Goal: Task Accomplishment & Management: Manage account settings

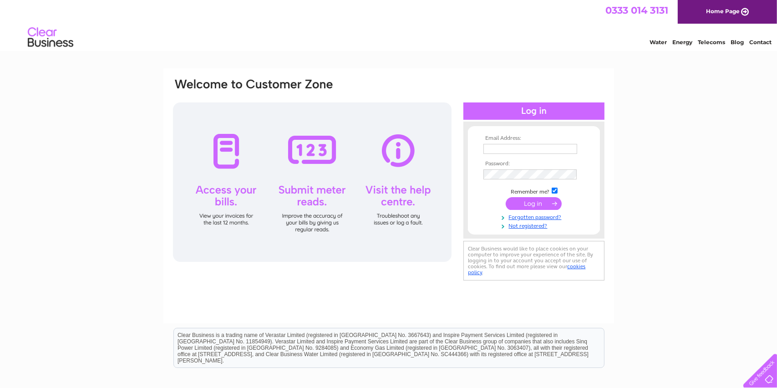
click at [498, 147] on input "text" at bounding box center [531, 149] width 94 height 10
type input "[PERSON_NAME][EMAIL_ADDRESS][PERSON_NAME][PERSON_NAME][DOMAIN_NAME]"
click at [508, 146] on input "text" at bounding box center [531, 149] width 94 height 10
type input "[PERSON_NAME][EMAIL_ADDRESS][PERSON_NAME][PERSON_NAME][DOMAIN_NAME]"
click at [535, 201] on input "submit" at bounding box center [534, 204] width 56 height 13
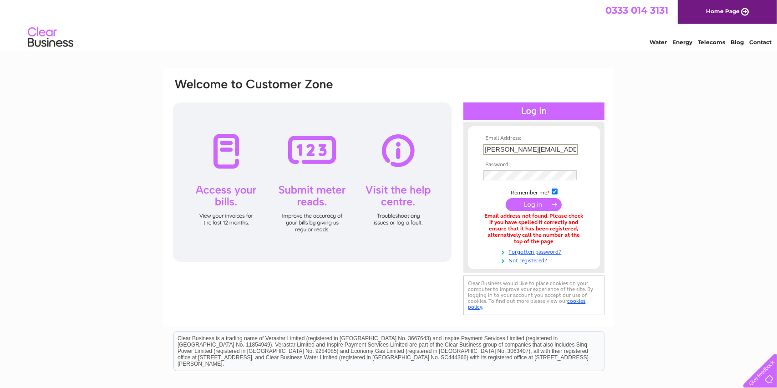
drag, startPoint x: 568, startPoint y: 149, endPoint x: 471, endPoint y: 148, distance: 96.5
click at [471, 148] on form "Email Address: julia.lamont@rettie.co.uk Password:" at bounding box center [534, 199] width 132 height 129
click at [474, 189] on form "Email Address: julia.lamont@rettie.co.uk Password:" at bounding box center [534, 199] width 132 height 128
click at [491, 152] on input "julia.lamont@rettie.co.uk" at bounding box center [531, 149] width 94 height 10
drag, startPoint x: 566, startPoint y: 146, endPoint x: 476, endPoint y: 148, distance: 90.2
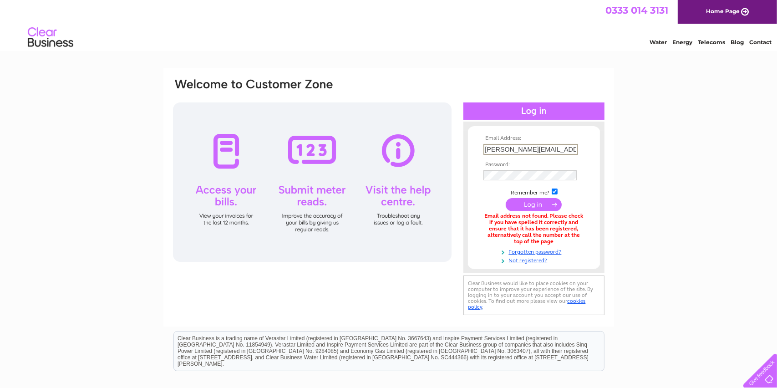
click at [476, 148] on form "Email Address: julia.lamont@rettie.co.uk Password:" at bounding box center [534, 199] width 132 height 129
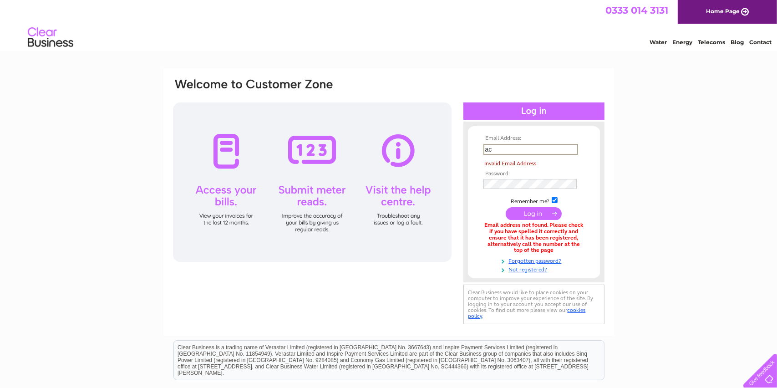
type input "accountsdepartment@rettie.co.uk"
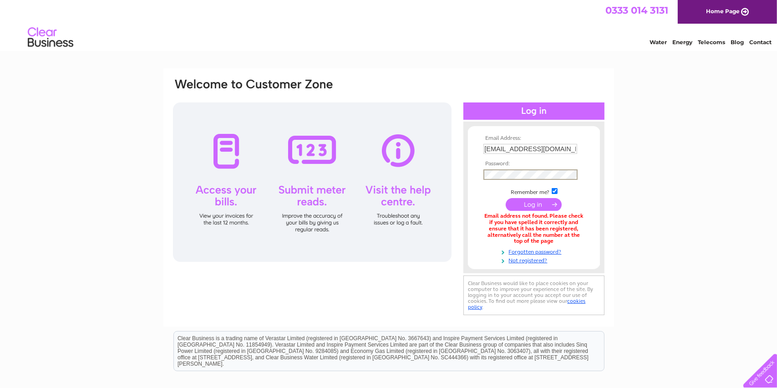
click at [506, 198] on input "submit" at bounding box center [534, 204] width 56 height 13
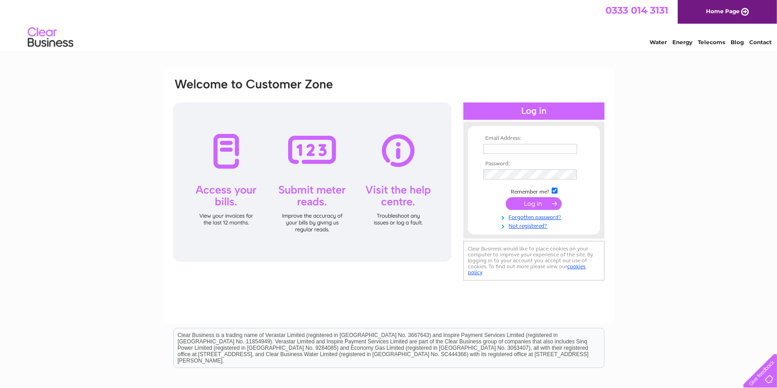
click at [496, 148] on input "text" at bounding box center [531, 149] width 94 height 10
type input "[PERSON_NAME][EMAIL_ADDRESS][PERSON_NAME][PERSON_NAME][DOMAIN_NAME]"
click at [506, 198] on input "submit" at bounding box center [534, 204] width 56 height 13
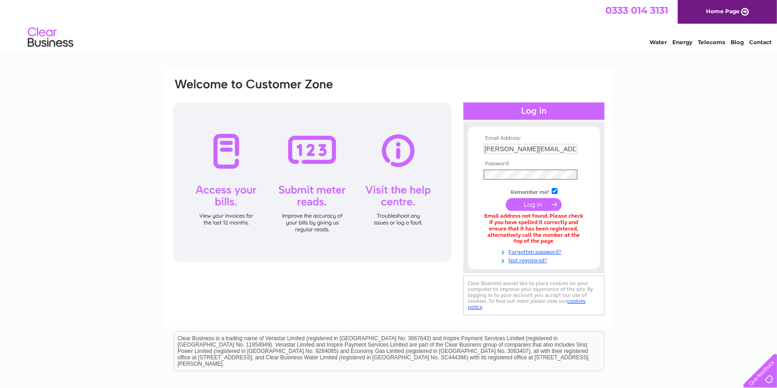
click at [506, 198] on input "submit" at bounding box center [534, 204] width 56 height 13
click at [693, 14] on link "Home Page" at bounding box center [727, 12] width 99 height 24
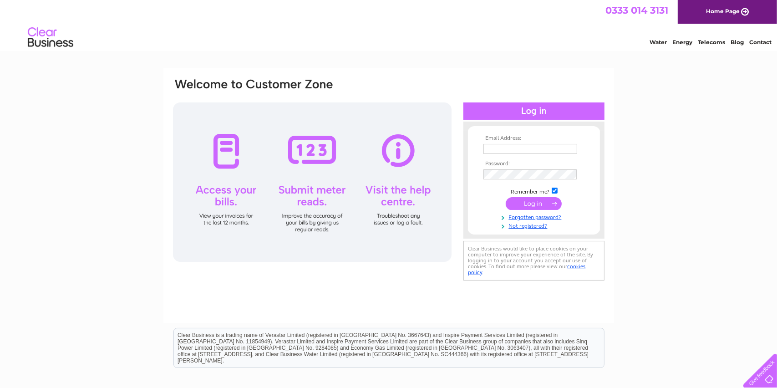
click at [512, 148] on input "text" at bounding box center [531, 149] width 94 height 10
type input "[EMAIL_ADDRESS][DOMAIN_NAME]"
click at [516, 149] on input "[EMAIL_ADDRESS][DOMAIN_NAME]" at bounding box center [531, 149] width 95 height 11
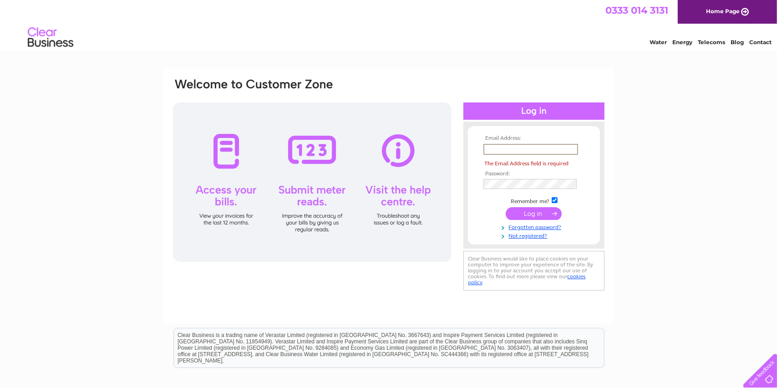
click at [504, 154] on input "text" at bounding box center [531, 149] width 95 height 11
click at [474, 152] on form "Email Address: The Email Address field is required Password:" at bounding box center [534, 187] width 132 height 104
click at [494, 144] on input "text" at bounding box center [531, 149] width 95 height 11
type input "julialamont3@gmail.com"
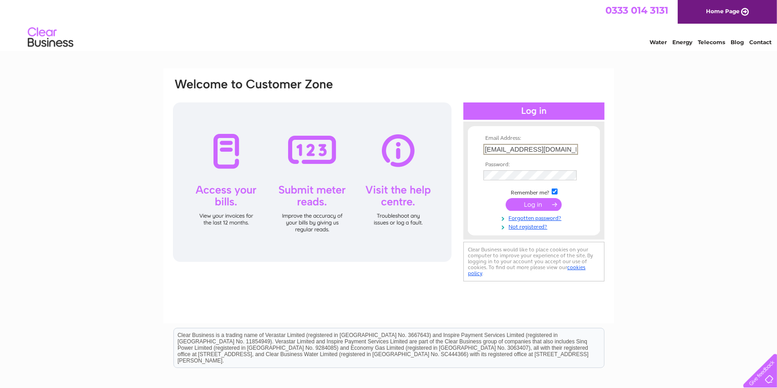
drag, startPoint x: 559, startPoint y: 149, endPoint x: 482, endPoint y: 151, distance: 76.5
click at [482, 148] on td "julialamont3@gmail.com" at bounding box center [534, 149] width 106 height 15
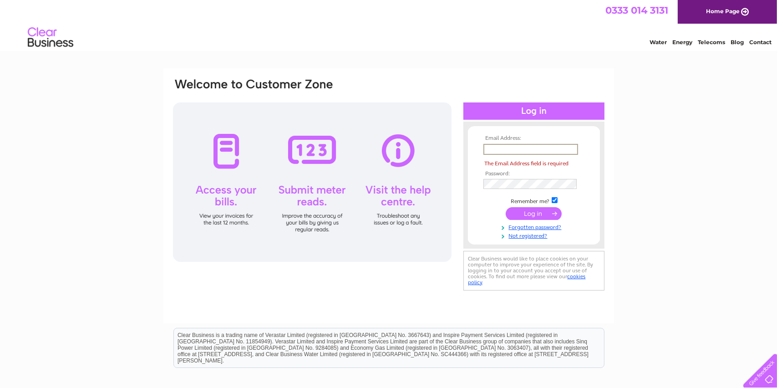
click at [504, 149] on input "text" at bounding box center [531, 149] width 95 height 11
type input "[PERSON_NAME][EMAIL_ADDRESS][PERSON_NAME][PERSON_NAME][DOMAIN_NAME]"
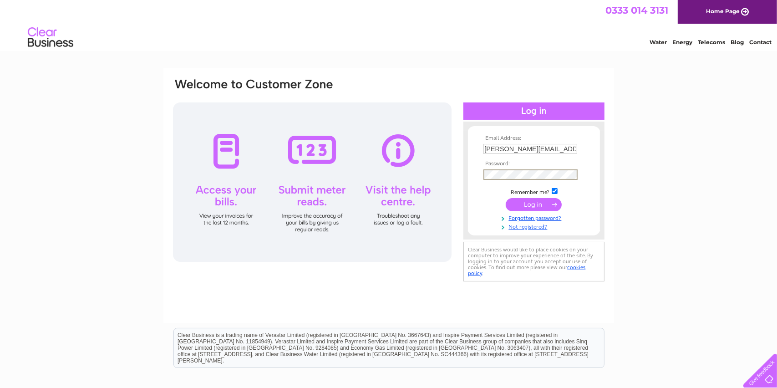
click at [506, 198] on input "submit" at bounding box center [534, 204] width 56 height 13
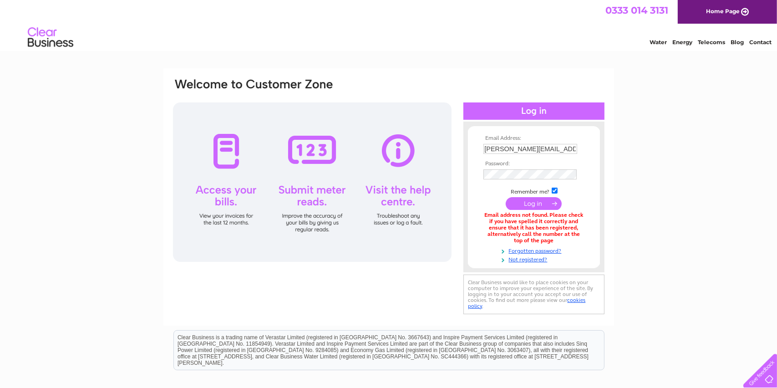
click at [214, 175] on div at bounding box center [312, 181] width 279 height 159
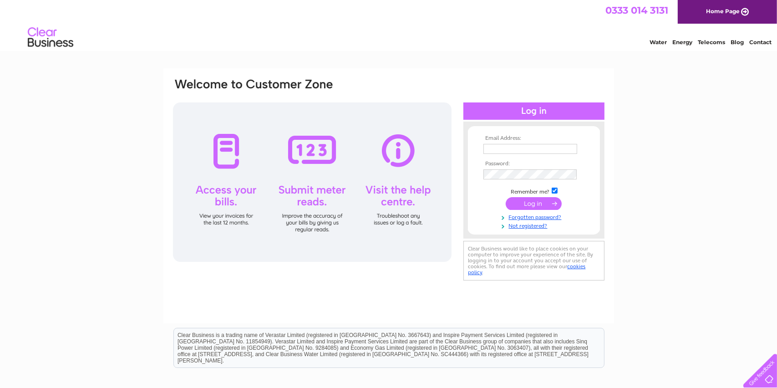
click at [493, 158] on td at bounding box center [534, 158] width 106 height 5
click at [493, 148] on input "text" at bounding box center [531, 149] width 95 height 11
